Goal: Communication & Community: Answer question/provide support

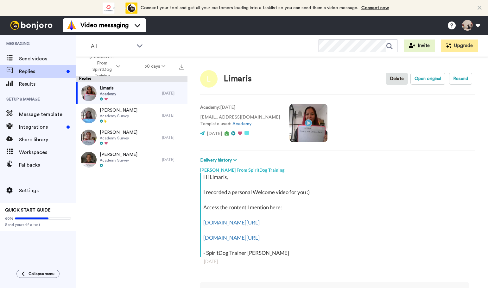
scroll to position [2, 0]
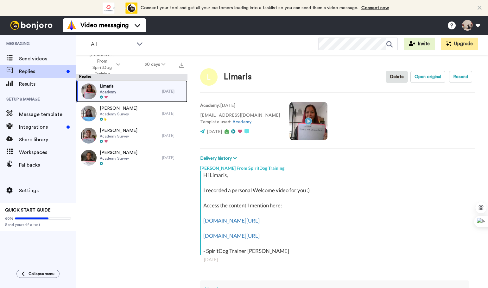
click at [141, 93] on div "[GEOGRAPHIC_DATA]" at bounding box center [119, 91] width 86 height 22
type textarea "x"
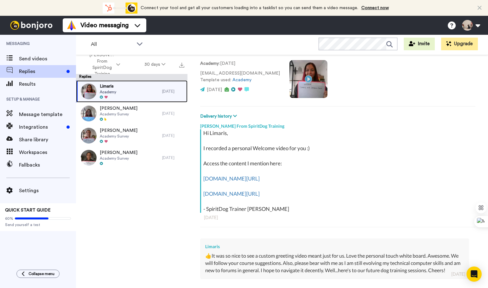
scroll to position [122, 0]
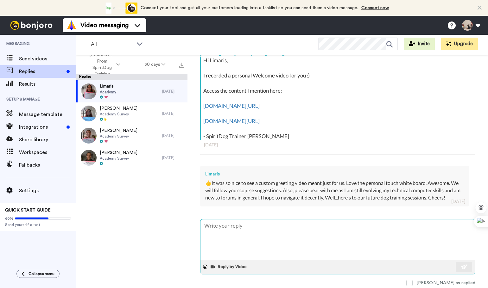
click at [259, 228] on textarea at bounding box center [337, 240] width 274 height 40
type textarea ":"
type textarea "x"
type textarea ":)"
type textarea "x"
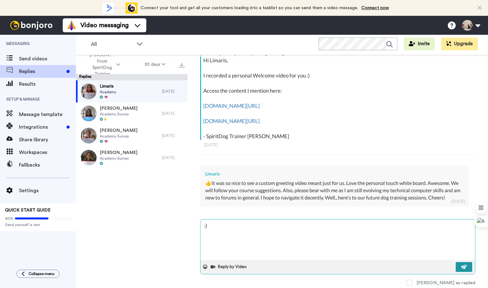
type textarea ":)"
click at [455, 268] on button at bounding box center [463, 267] width 16 height 10
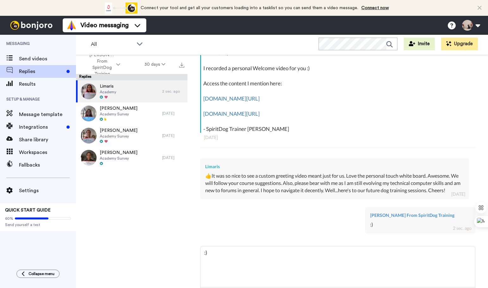
type textarea "x"
